Goal: Task Accomplishment & Management: Use online tool/utility

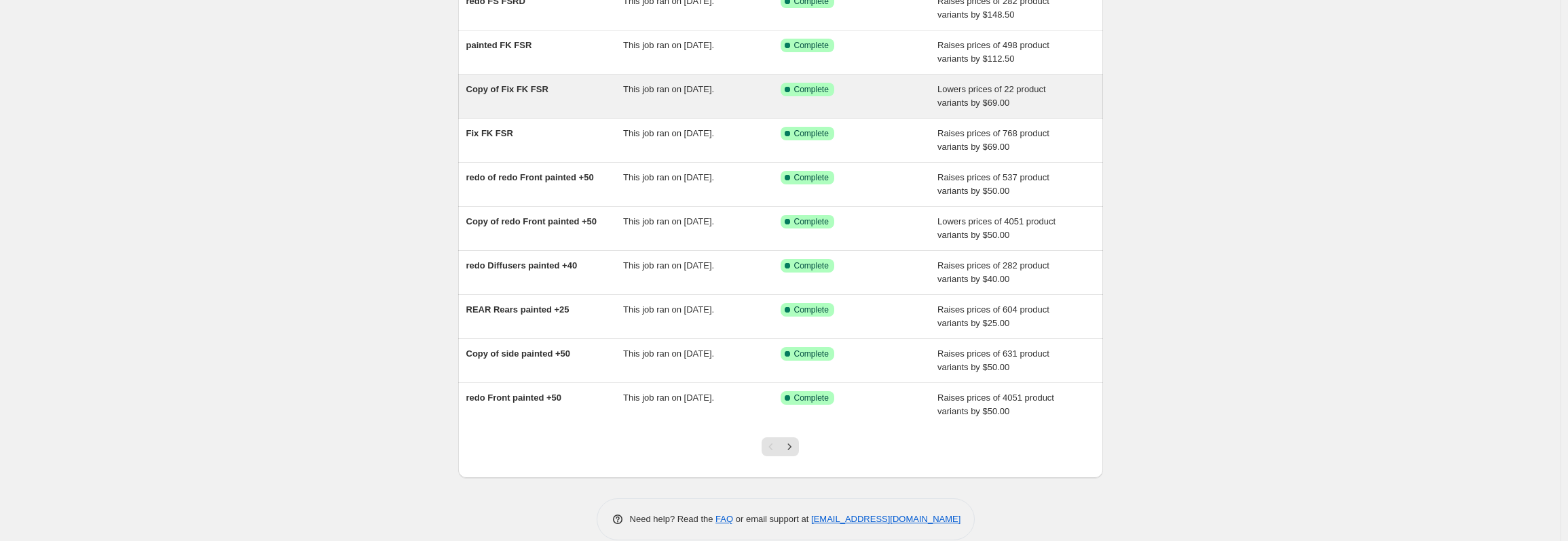
scroll to position [158, 0]
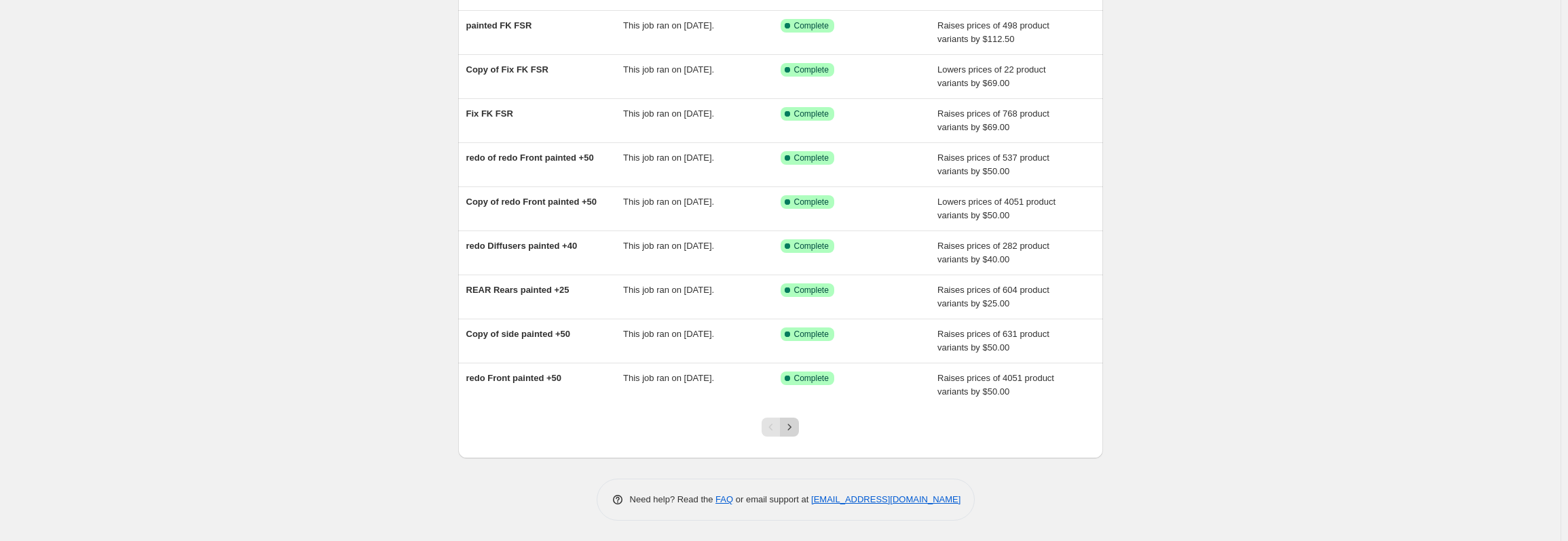
click at [788, 426] on icon "Next" at bounding box center [789, 427] width 14 height 14
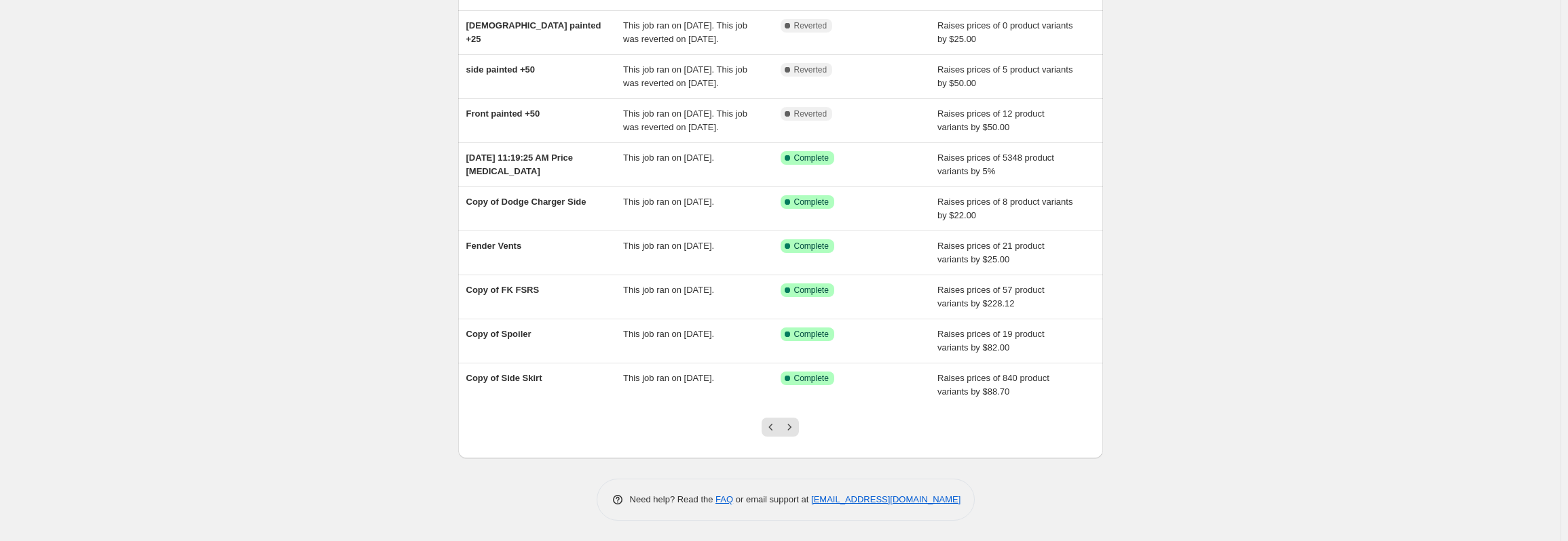
click at [804, 427] on div at bounding box center [779, 432] width 55 height 52
click at [799, 427] on button "Next" at bounding box center [789, 427] width 19 height 19
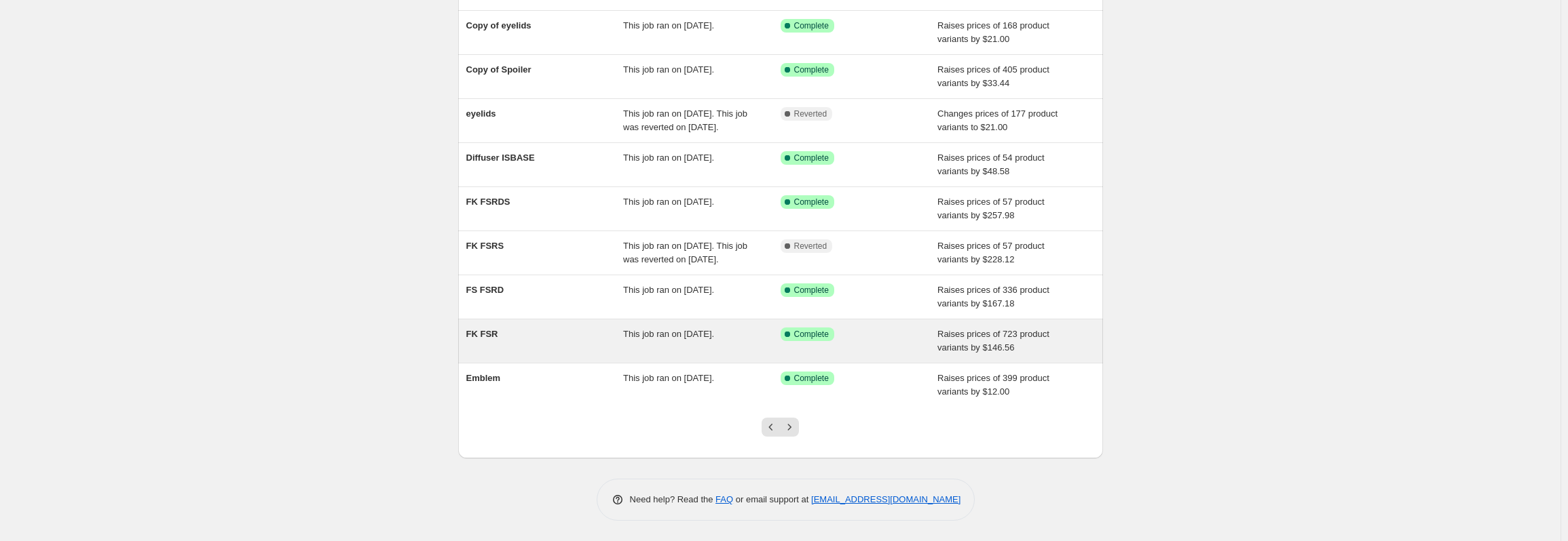
scroll to position [185, 0]
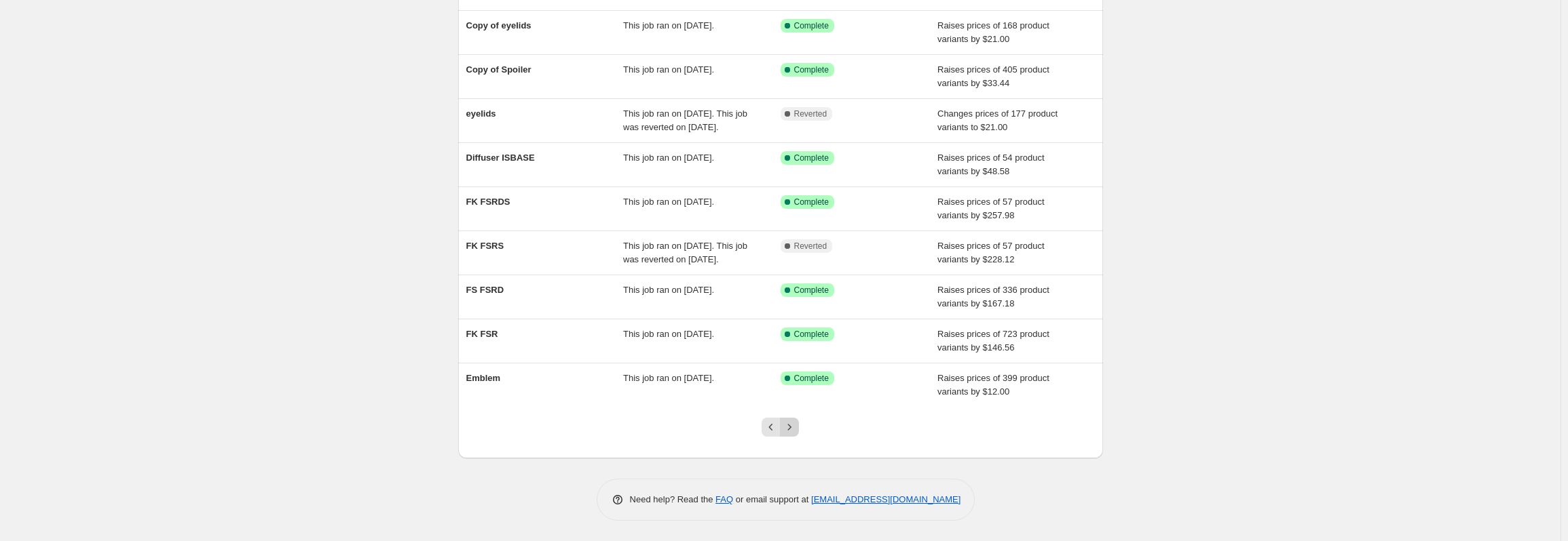
click at [799, 426] on button "Next" at bounding box center [789, 427] width 19 height 19
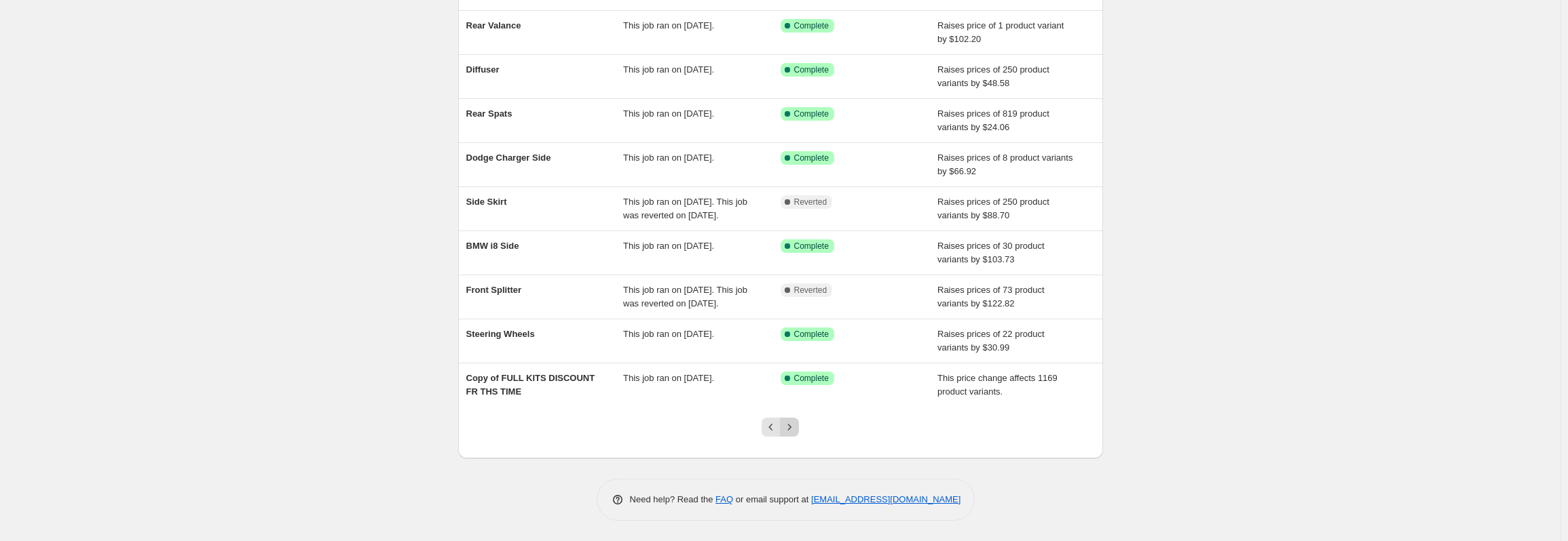
click at [795, 433] on icon "Next" at bounding box center [789, 427] width 14 height 14
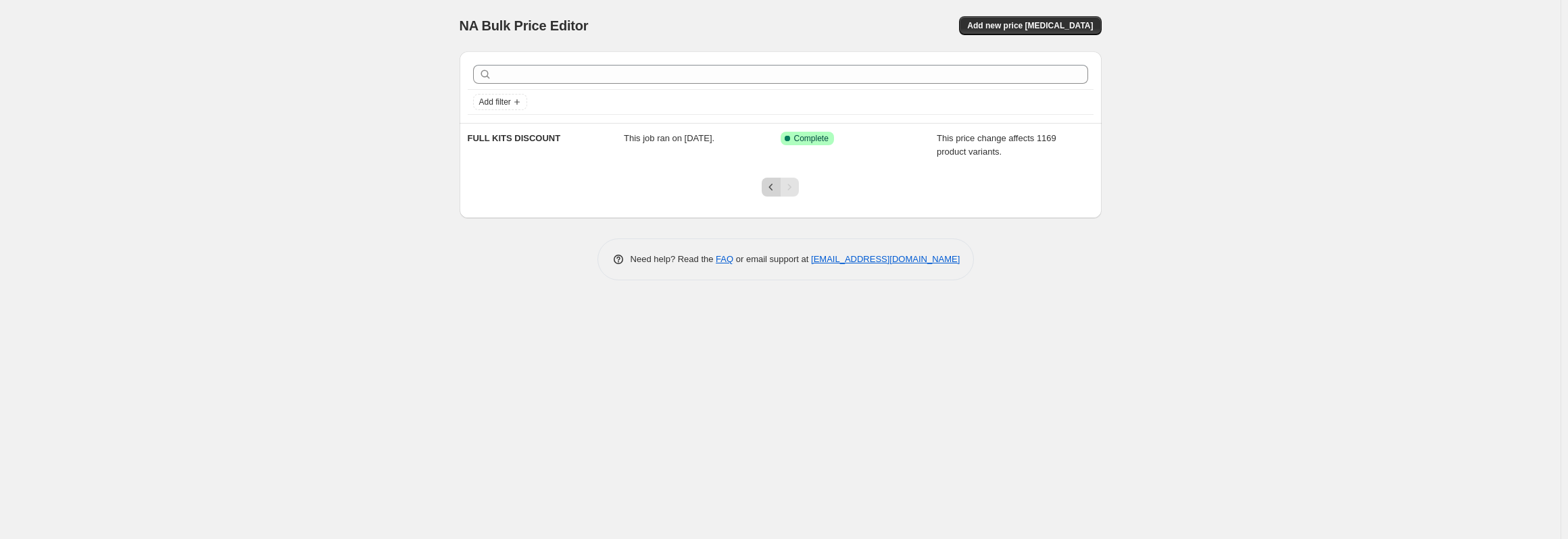
click at [764, 182] on icon "Previous" at bounding box center [771, 187] width 13 height 13
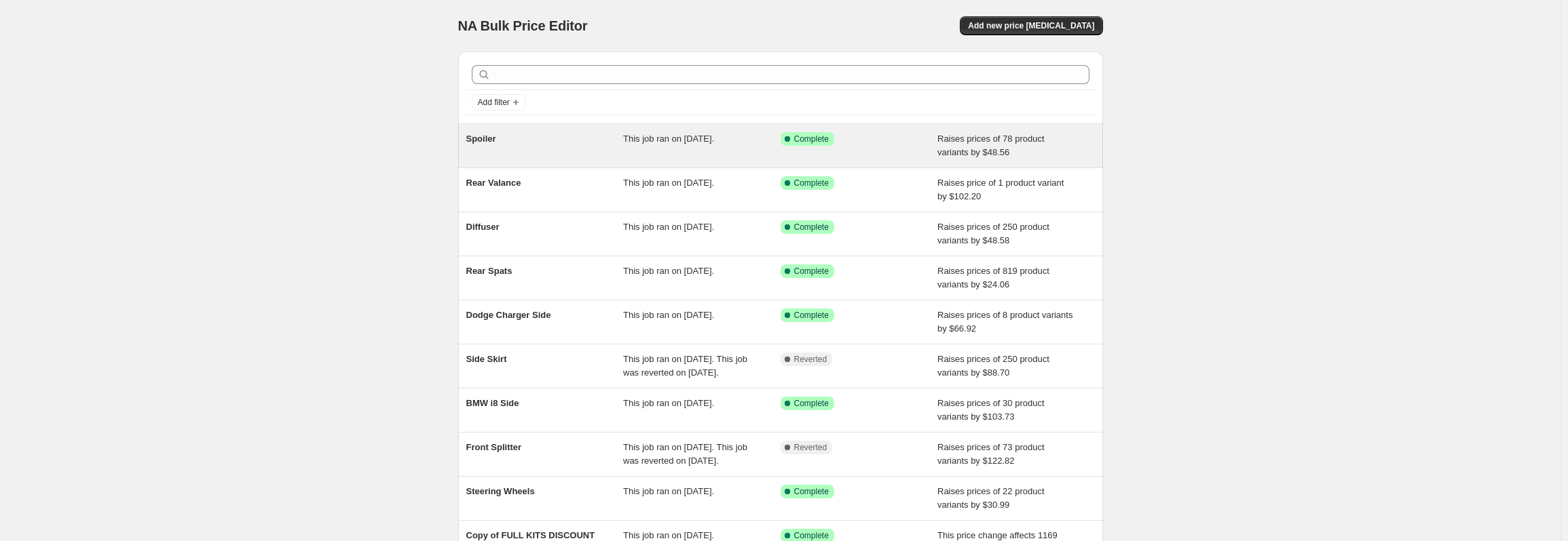
click at [577, 151] on div "Spoiler" at bounding box center [545, 146] width 158 height 27
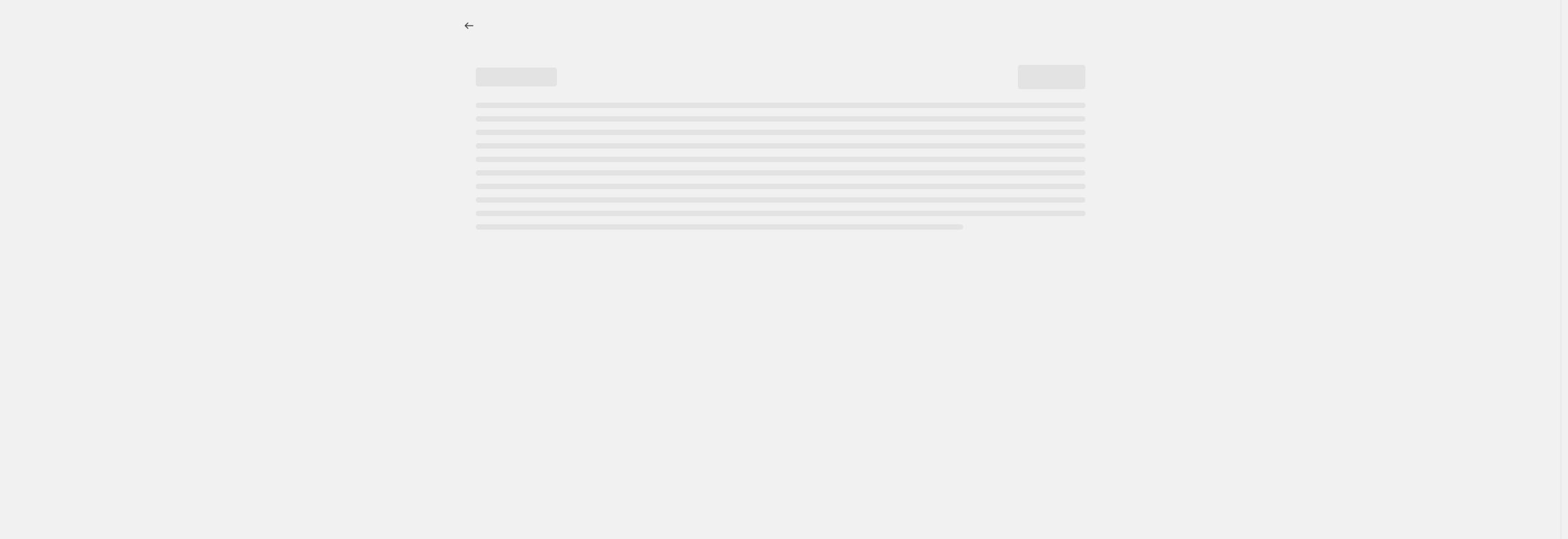
select select "by"
select select "no_change"
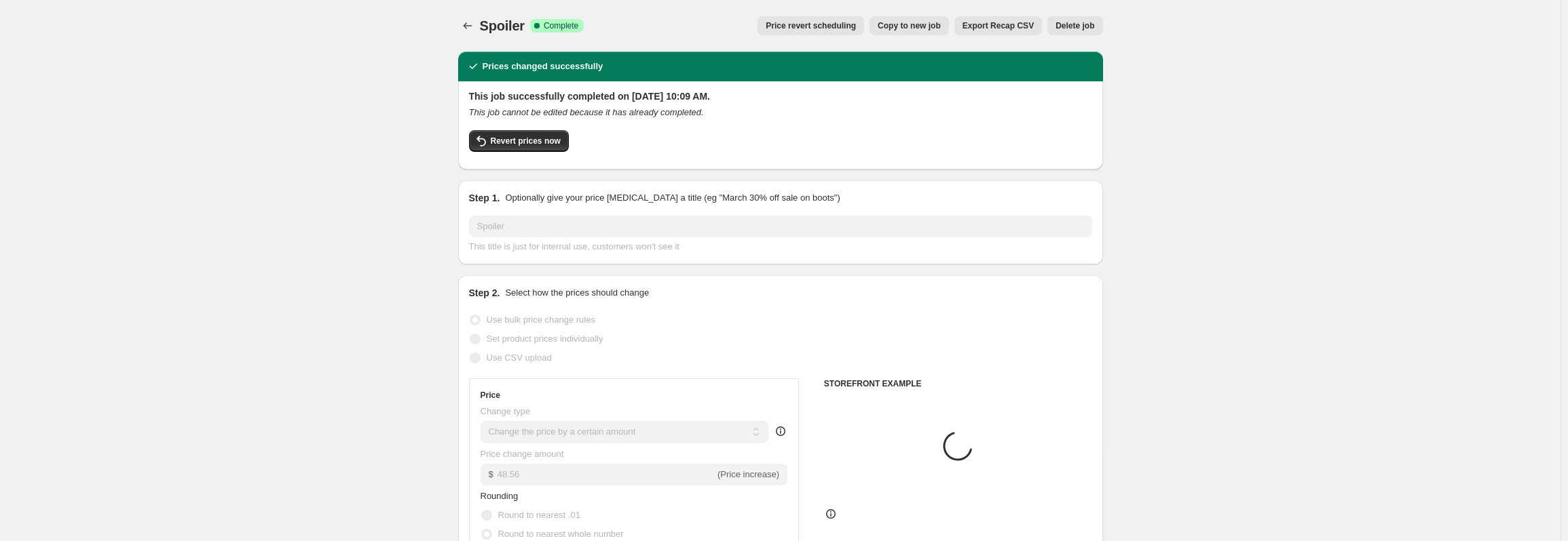
select select "collection"
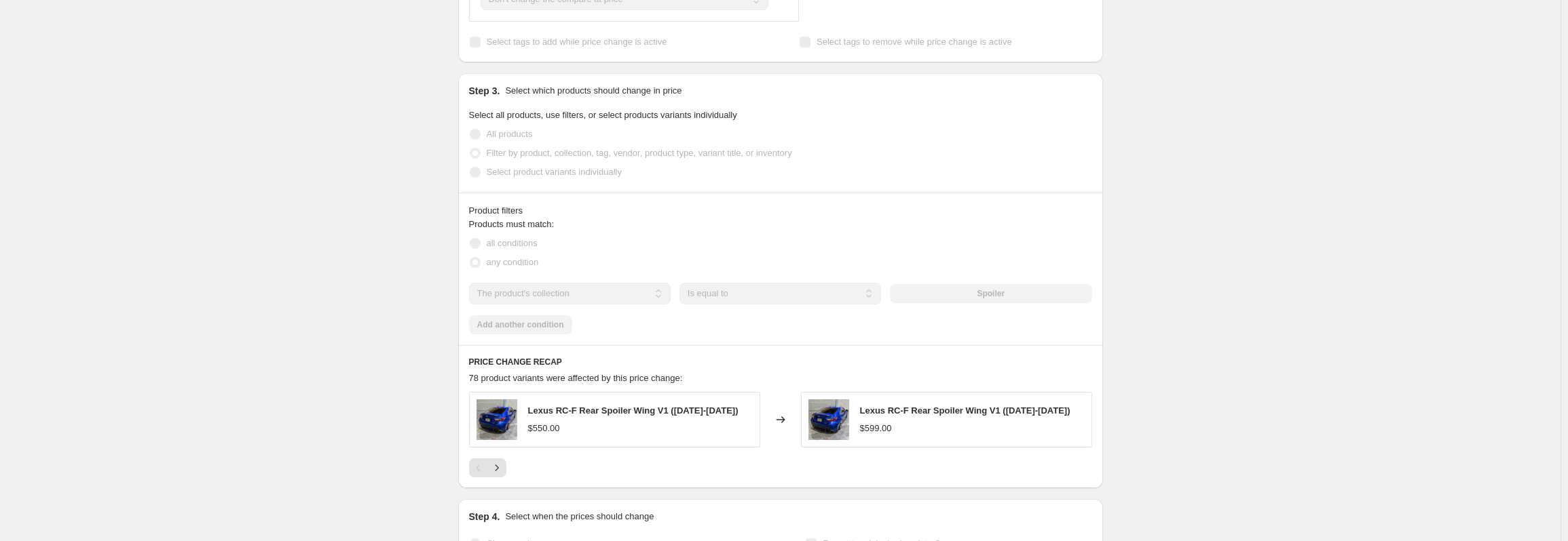
scroll to position [814, 0]
